Goal: Transaction & Acquisition: Book appointment/travel/reservation

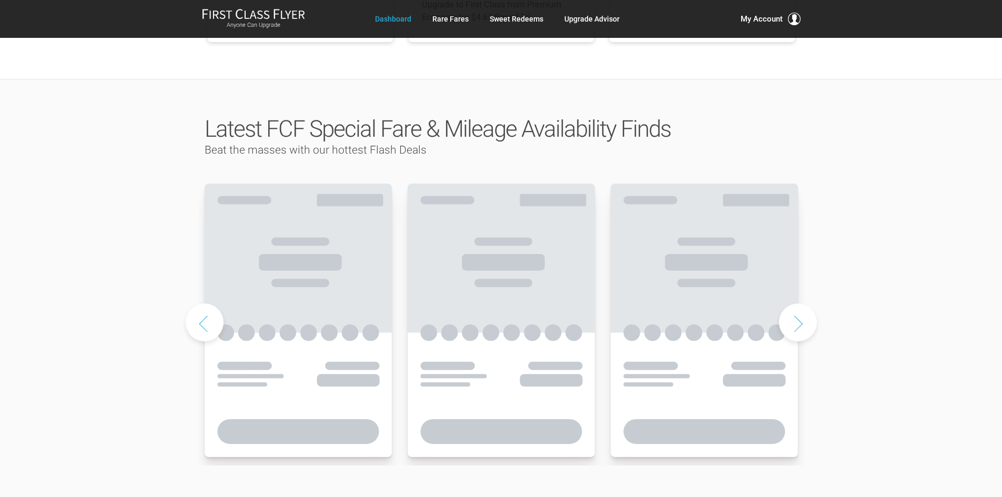
scroll to position [473, 0]
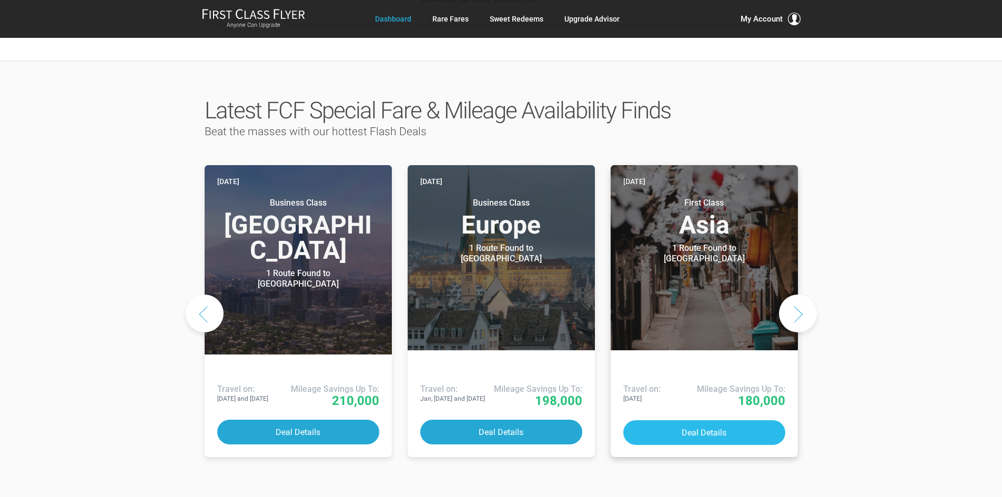
click at [694, 420] on button "Deal Details" at bounding box center [704, 432] width 162 height 25
click at [785, 250] on header "Today First Class Asia 1 Route Found to Tokyo Use These Miles / Points:" at bounding box center [704, 257] width 187 height 185
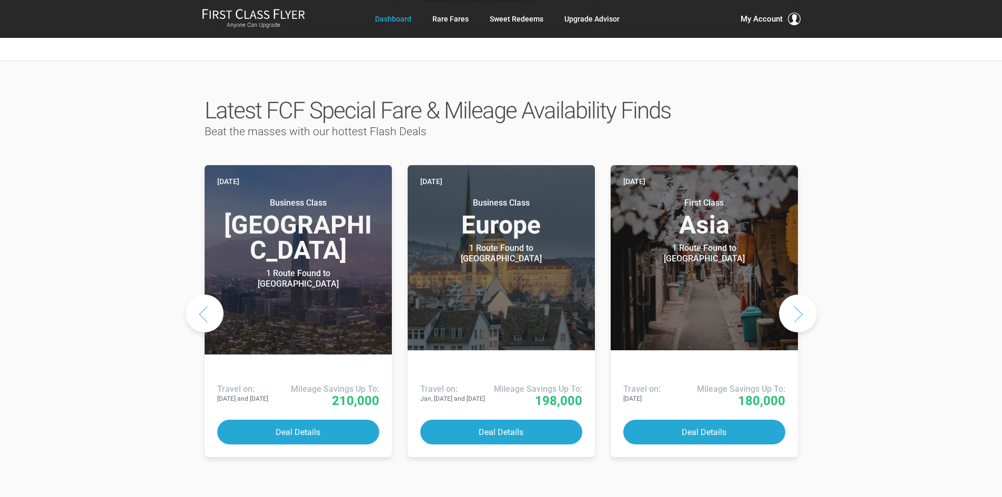
click at [803, 295] on button "Next slide" at bounding box center [798, 314] width 38 height 38
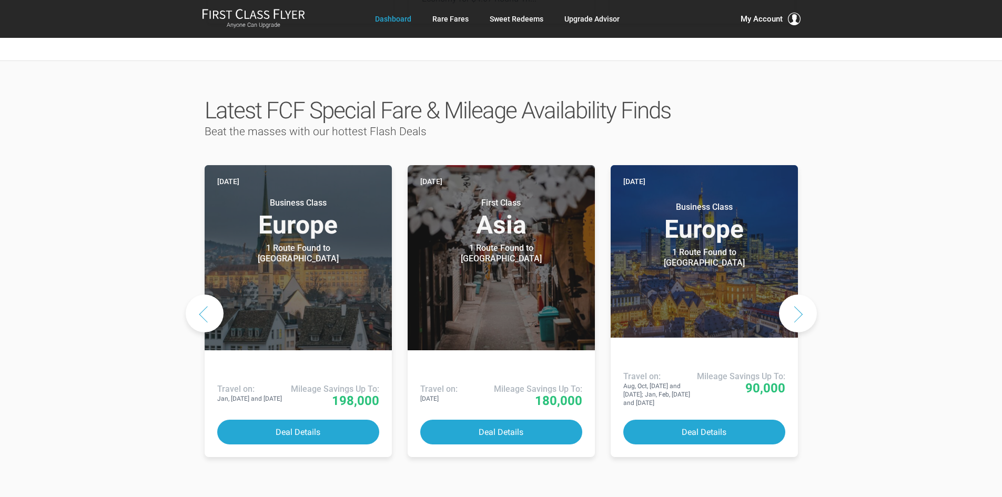
click at [803, 295] on button "Next slide" at bounding box center [798, 314] width 38 height 38
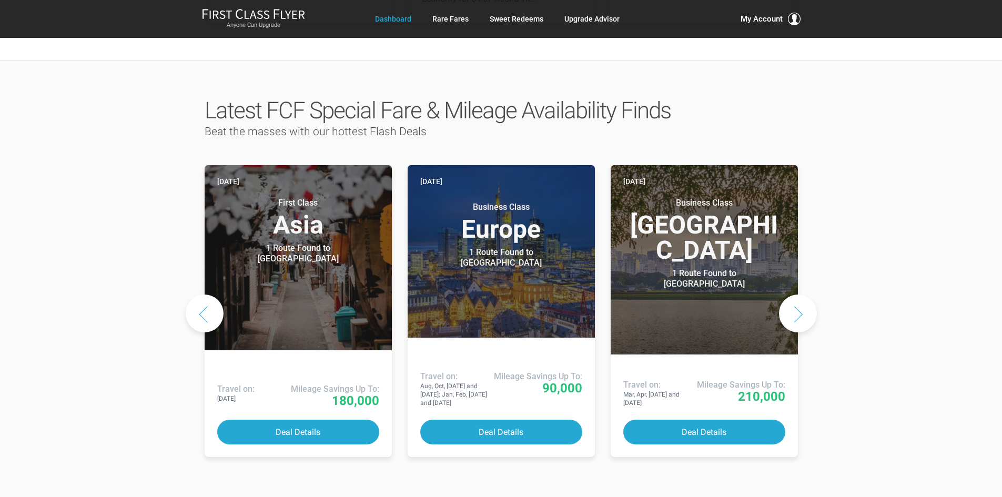
click at [803, 295] on button "Next slide" at bounding box center [798, 314] width 38 height 38
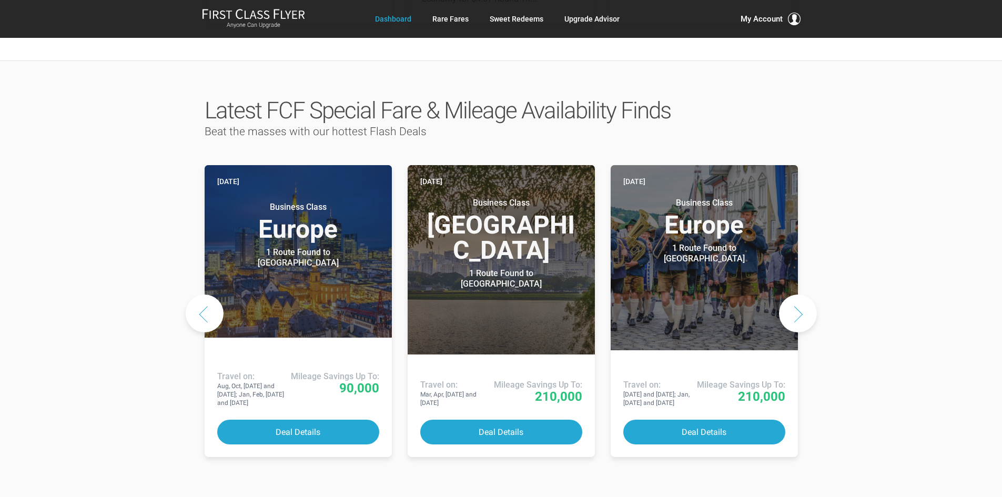
click at [803, 295] on button "Next slide" at bounding box center [798, 314] width 38 height 38
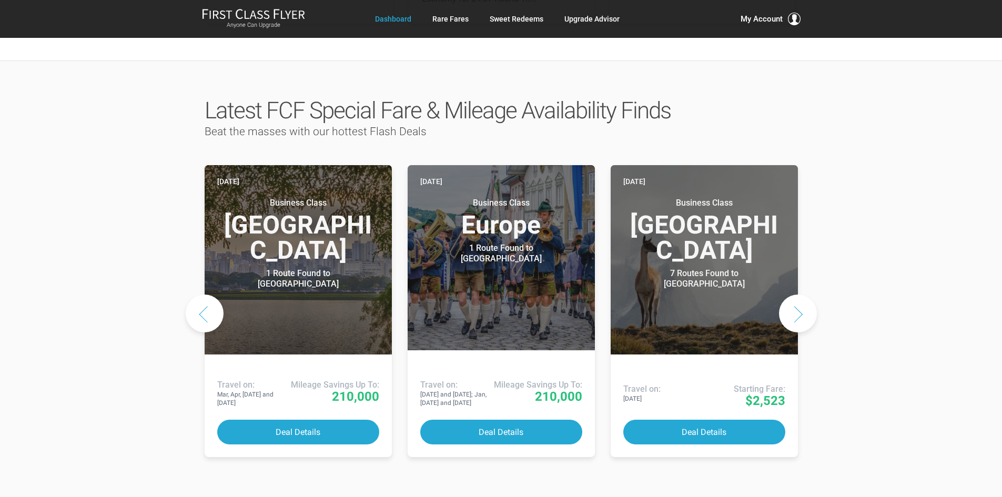
click at [803, 295] on button "Next slide" at bounding box center [798, 314] width 38 height 38
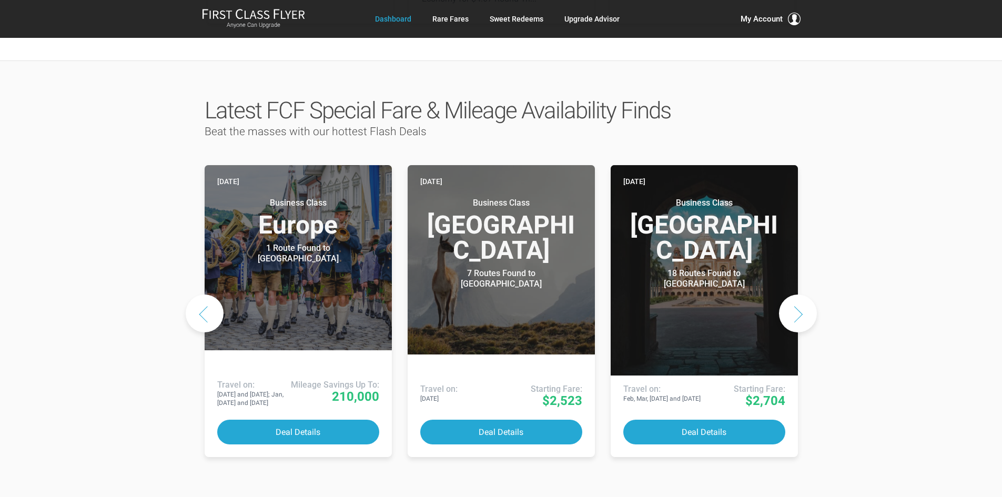
click at [803, 295] on button "Next slide" at bounding box center [798, 314] width 38 height 38
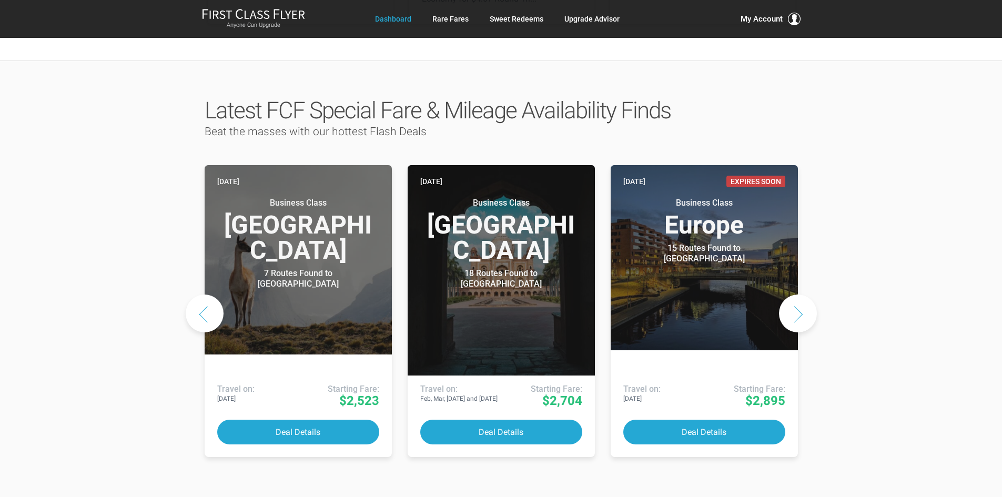
click at [803, 295] on button "Next slide" at bounding box center [798, 314] width 38 height 38
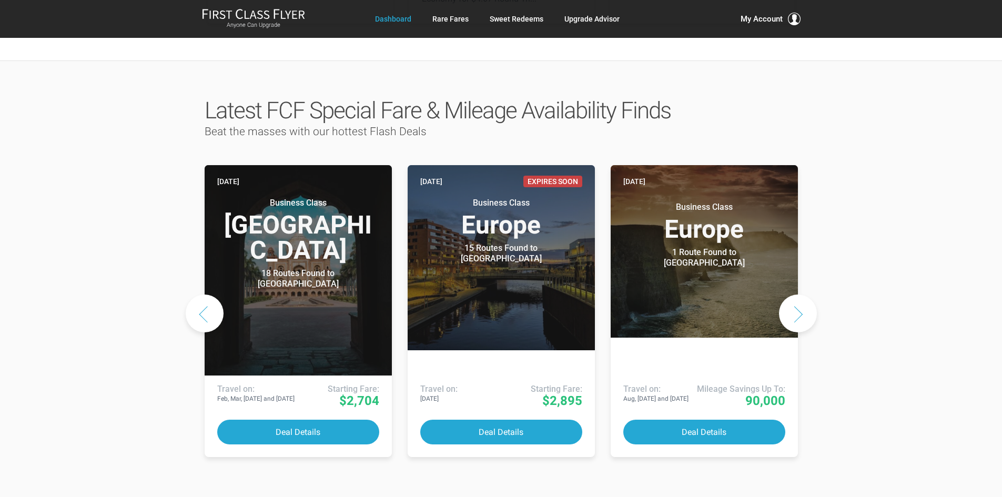
click at [803, 295] on button "Next slide" at bounding box center [798, 314] width 38 height 38
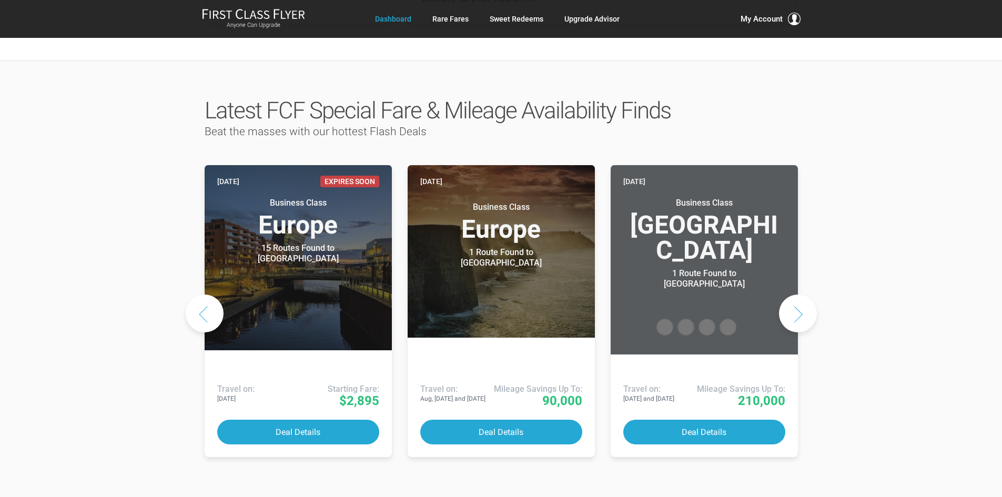
click at [803, 295] on button "Next slide" at bounding box center [798, 314] width 38 height 38
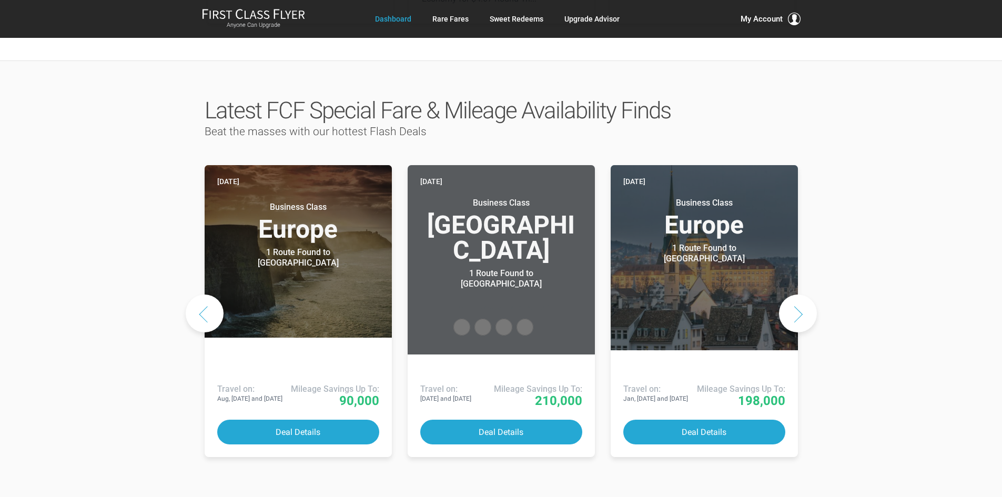
click at [803, 295] on button "Next slide" at bounding box center [798, 314] width 38 height 38
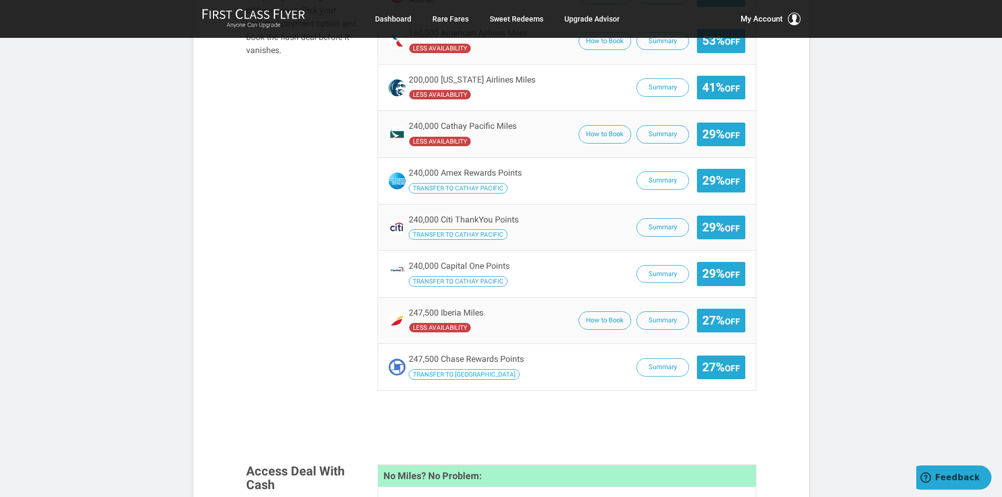
scroll to position [789, 0]
